Goal: Obtain resource: Obtain resource

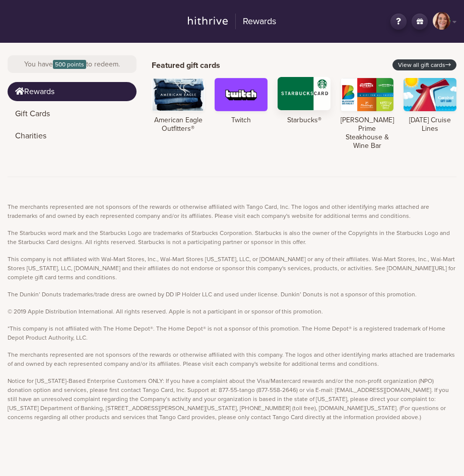
click at [302, 95] on div at bounding box center [303, 93] width 53 height 33
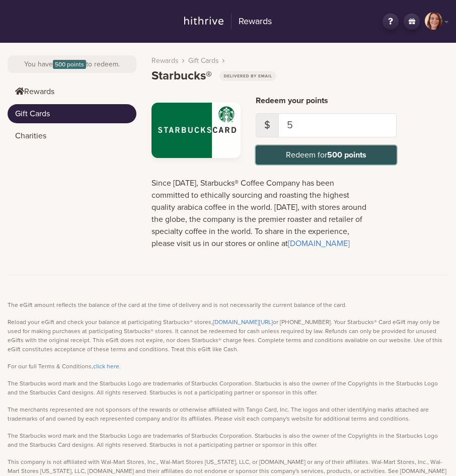
click at [314, 157] on button "Redeem for 500 points" at bounding box center [326, 154] width 141 height 19
